Goal: Information Seeking & Learning: Check status

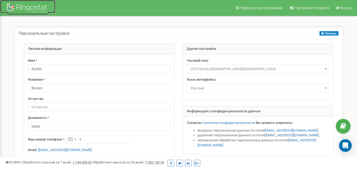
click at [30, 3] on div at bounding box center [28, 8] width 42 height 13
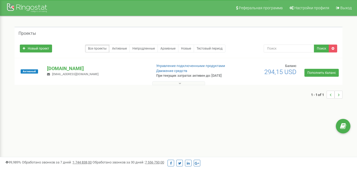
click at [177, 85] on button at bounding box center [178, 83] width 53 height 4
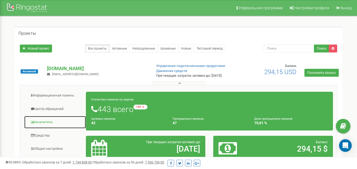
click at [48, 124] on link "Аналитика" at bounding box center [55, 122] width 62 height 13
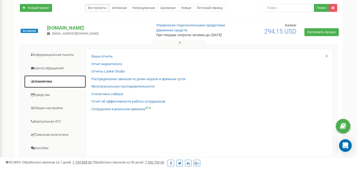
scroll to position [48, 0]
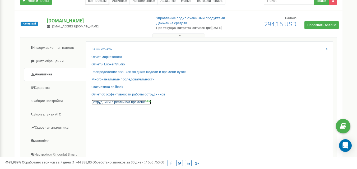
click at [129, 105] on link "Сотрудники в реальном времени NEW" at bounding box center [121, 102] width 60 height 5
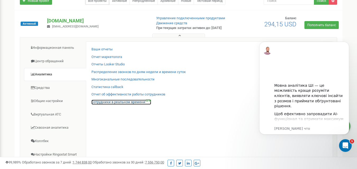
scroll to position [0, 0]
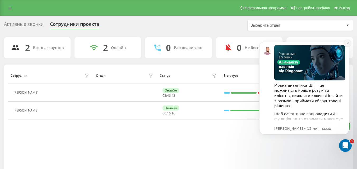
click at [347, 43] on icon "Dismiss notification" at bounding box center [347, 43] width 3 height 3
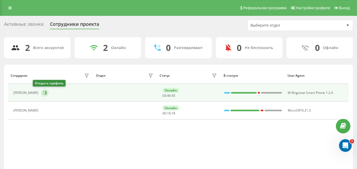
click at [45, 93] on icon at bounding box center [45, 93] width 1 height 3
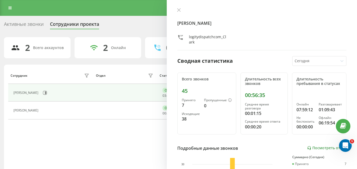
click at [59, 137] on div "Сотрудник Отдел Статус В статусе User Agent Justin Clark Онлайн 03 : 46 : 48 M …" at bounding box center [178, 122] width 340 height 110
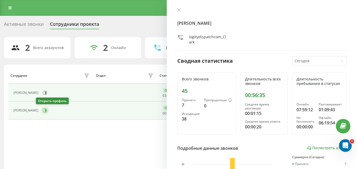
click at [43, 110] on icon at bounding box center [45, 110] width 4 height 4
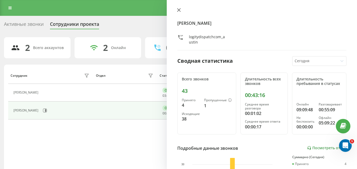
click at [178, 12] on button at bounding box center [178, 10] width 7 height 5
